Goal: Task Accomplishment & Management: Manage account settings

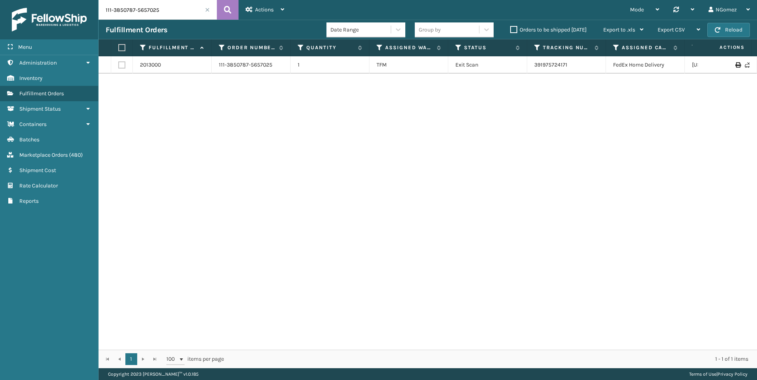
click at [181, 10] on input "111-3850787-5657025" at bounding box center [158, 10] width 118 height 20
click at [555, 62] on link "883448721001" at bounding box center [552, 64] width 36 height 7
drag, startPoint x: 165, startPoint y: 15, endPoint x: 85, endPoint y: 15, distance: 80.0
click at [85, 0] on div "Menu Rate Calculator Administration Rate Calculator Inventory Rate Calculator F…" at bounding box center [378, 0] width 757 height 0
click at [127, 10] on input "3487" at bounding box center [158, 10] width 118 height 20
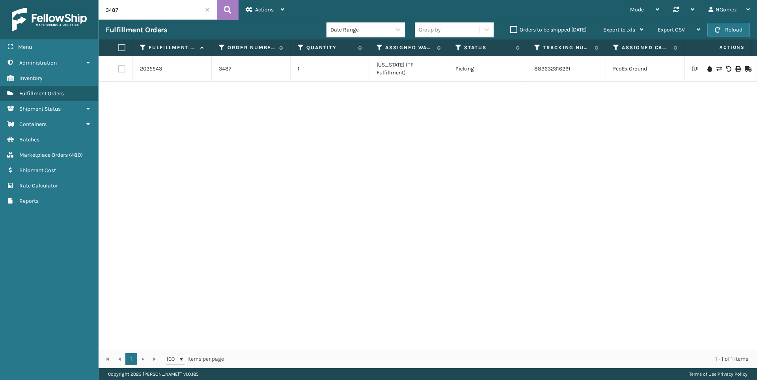
click at [127, 10] on input "3487" at bounding box center [158, 10] width 118 height 20
paste input "96"
type input "3496"
click at [707, 65] on icon at bounding box center [709, 65] width 5 height 6
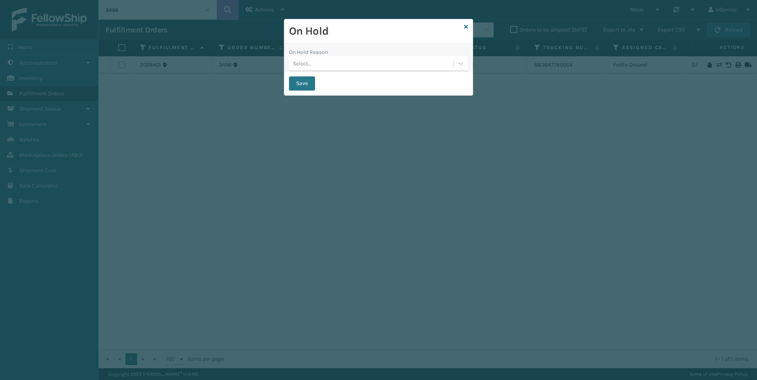
click at [343, 66] on div "Select..." at bounding box center [371, 63] width 164 height 13
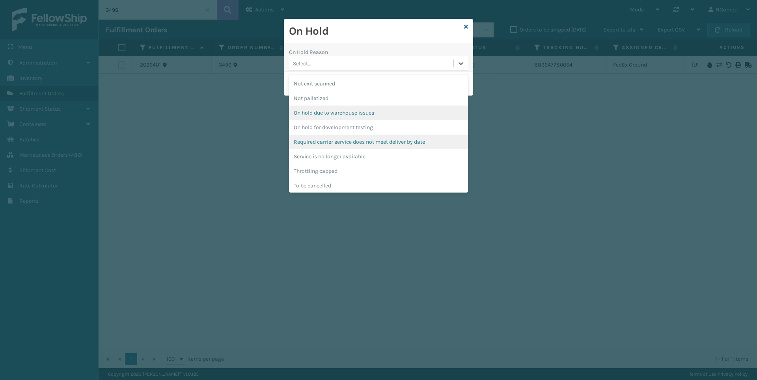
scroll to position [206, 0]
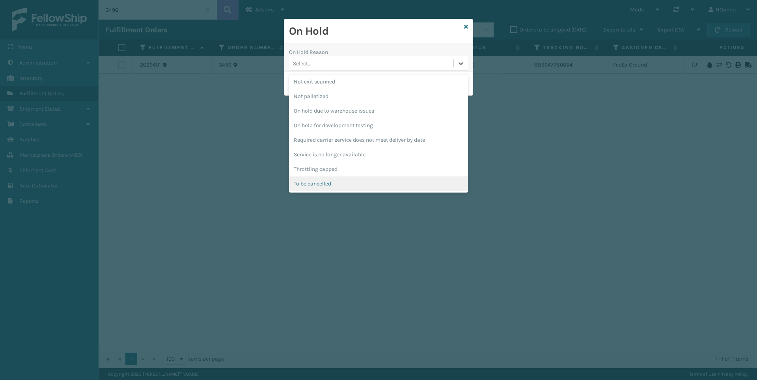
click at [353, 182] on div "To be cancelled" at bounding box center [378, 184] width 179 height 15
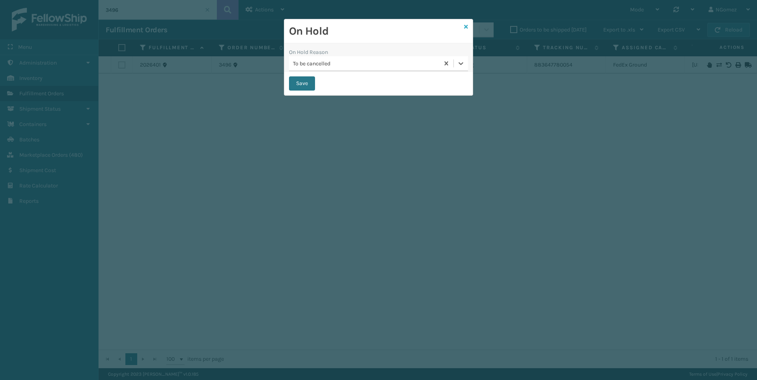
click at [466, 24] on icon at bounding box center [466, 27] width 4 height 6
